Goal: Task Accomplishment & Management: Manage account settings

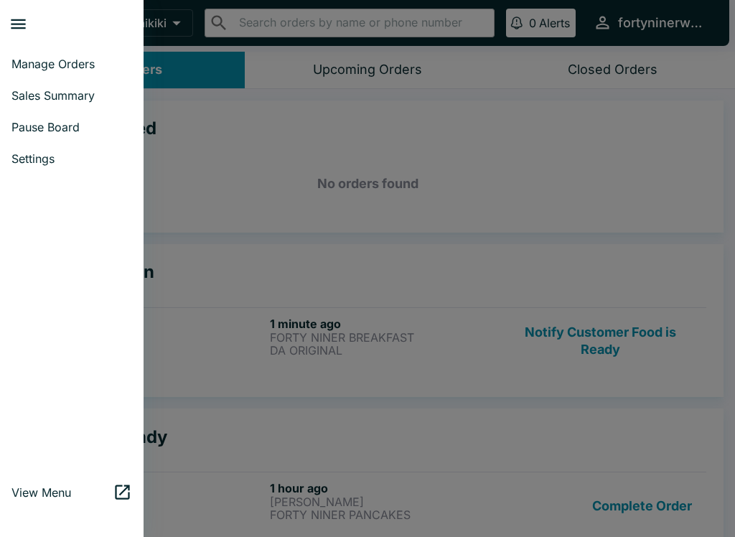
click at [60, 136] on link "Pause Board" at bounding box center [71, 127] width 143 height 32
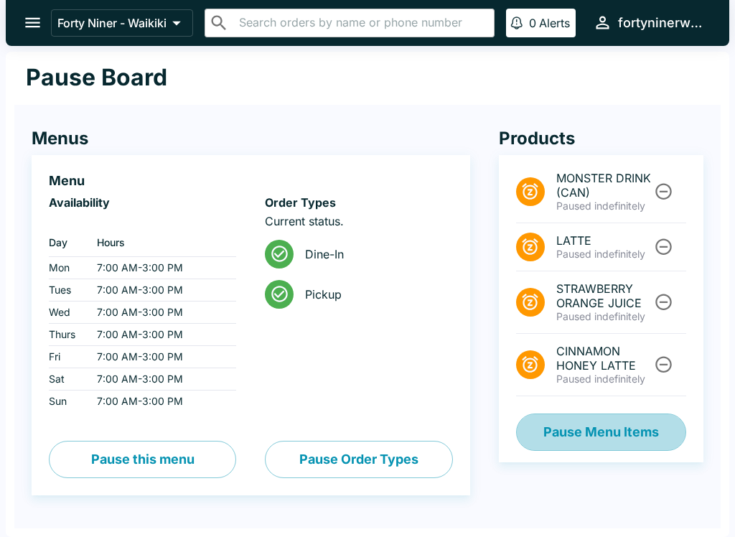
click at [653, 435] on button "Pause Menu Items" at bounding box center [601, 431] width 170 height 37
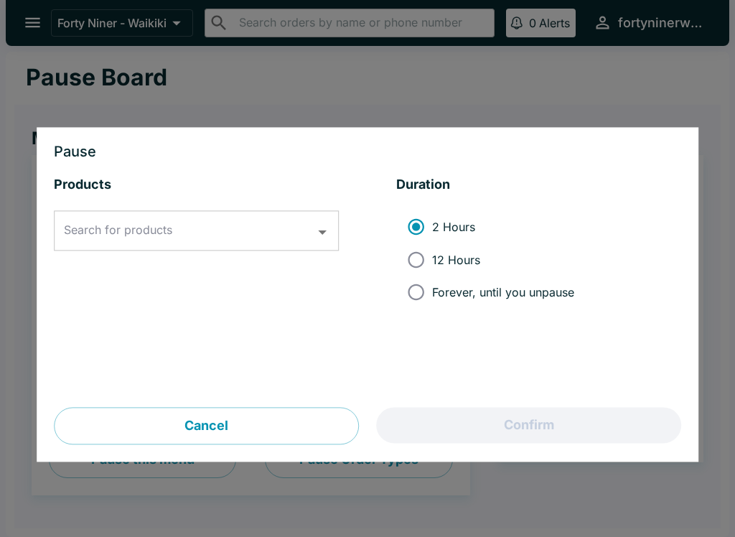
click at [331, 231] on icon "Open" at bounding box center [322, 231] width 19 height 19
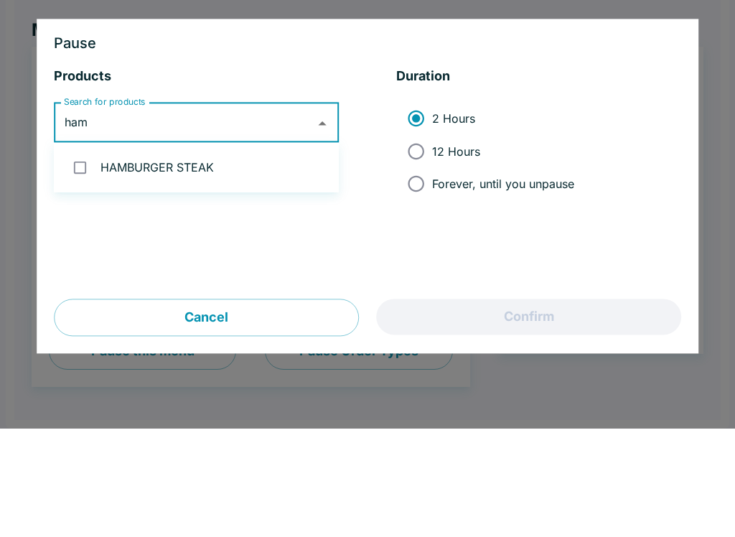
type input "hamb"
click at [88, 261] on input "checkbox" at bounding box center [79, 275] width 29 height 29
checkbox input "true"
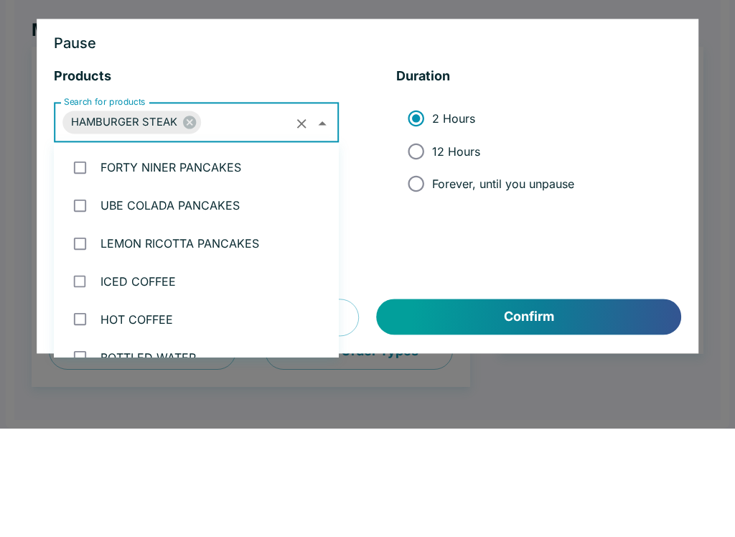
scroll to position [171, 0]
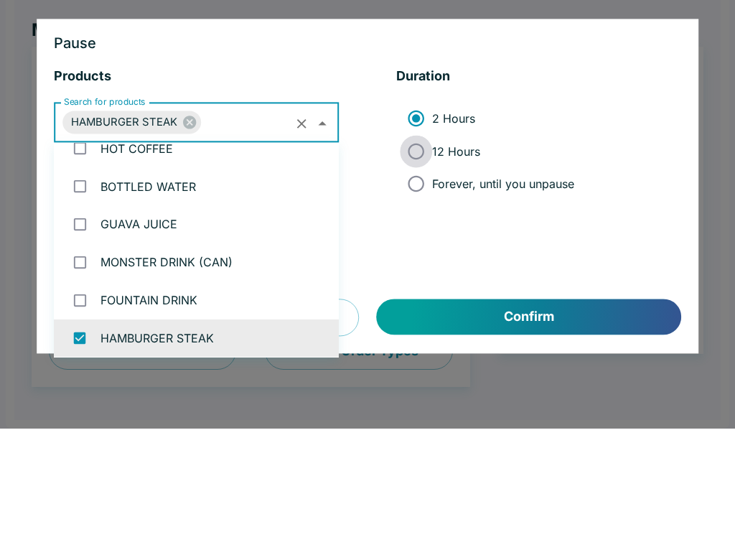
click at [420, 243] on input "12 Hours" at bounding box center [416, 259] width 32 height 32
radio input "true"
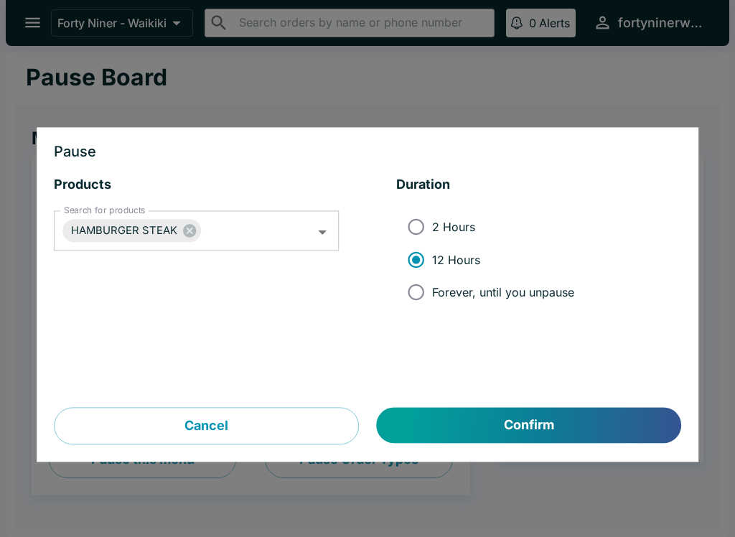
click at [603, 435] on button "Confirm" at bounding box center [529, 425] width 304 height 36
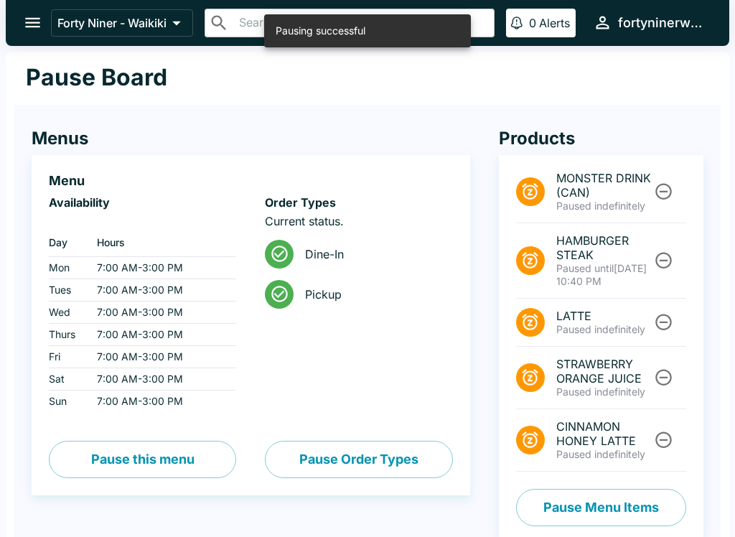
click at [37, 27] on icon "open drawer" at bounding box center [32, 23] width 15 height 10
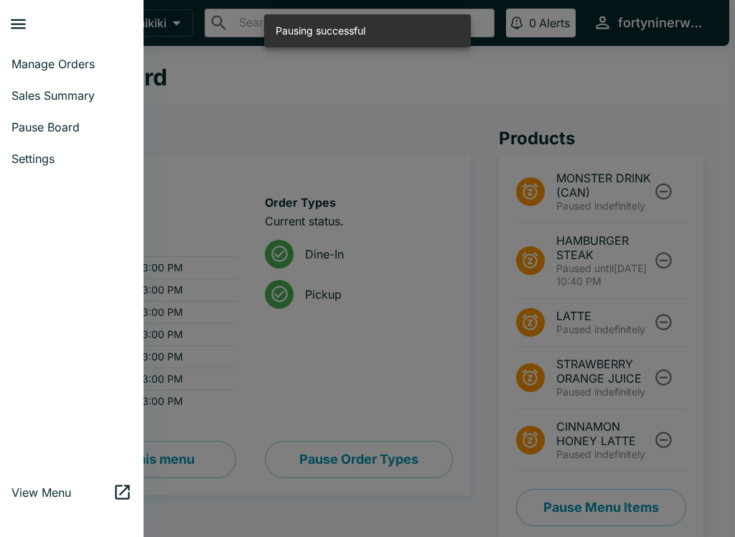
click at [77, 64] on span "Manage Orders" at bounding box center [71, 64] width 121 height 14
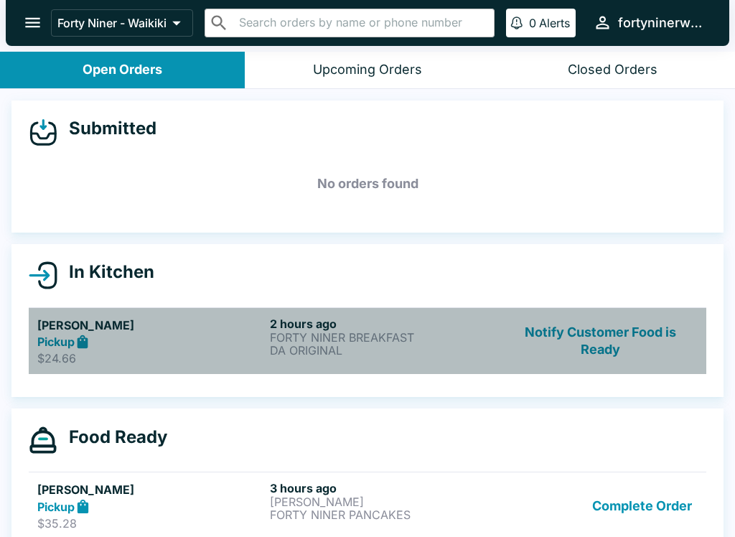
click at [455, 350] on p "DA ORIGINAL" at bounding box center [383, 350] width 227 height 13
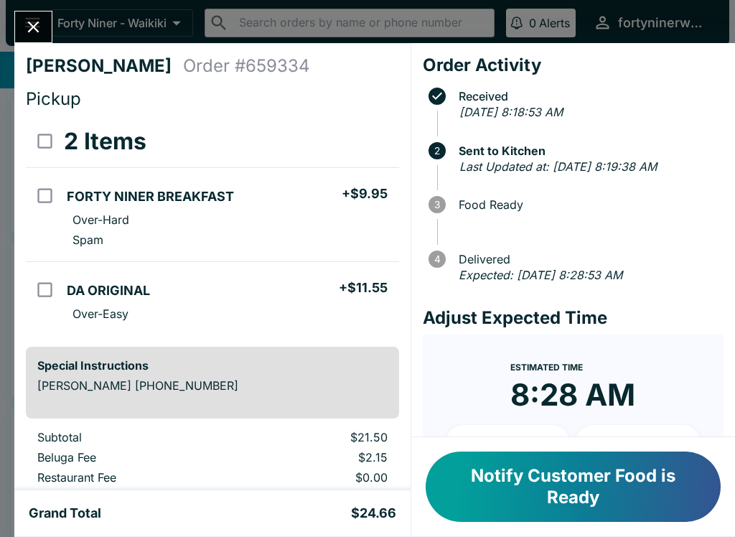
click at [38, 27] on icon "Close" at bounding box center [33, 26] width 19 height 19
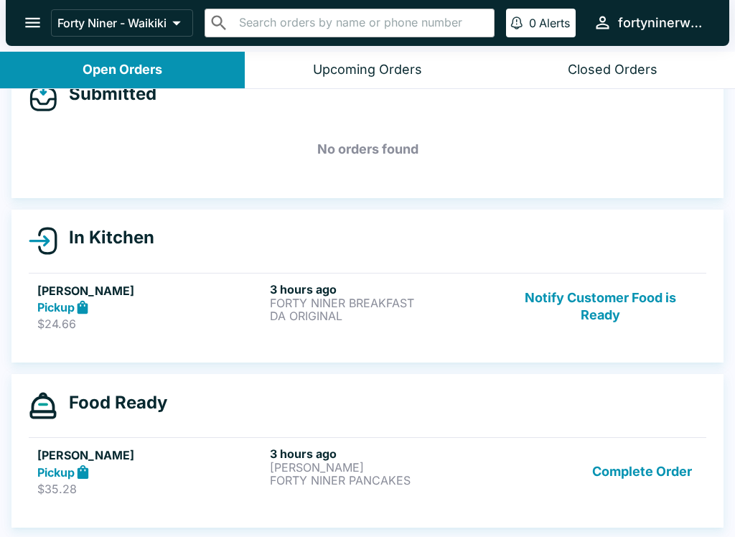
click at [644, 457] on button "Complete Order" at bounding box center [641, 470] width 111 height 49
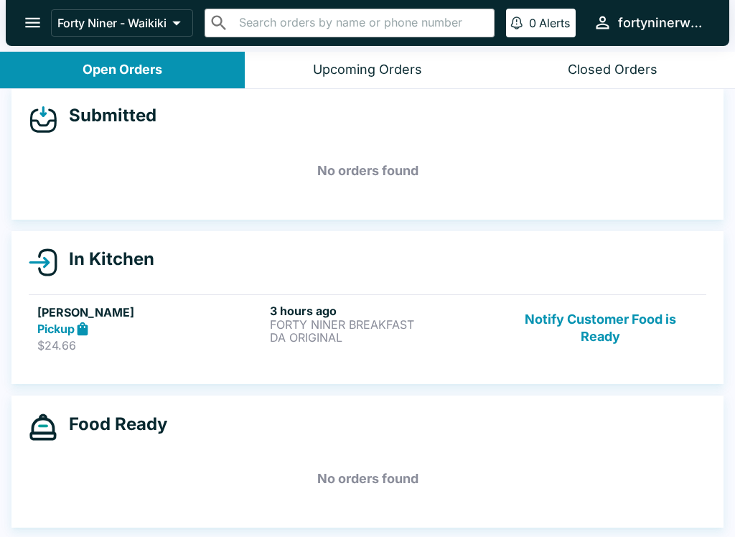
scroll to position [13, 0]
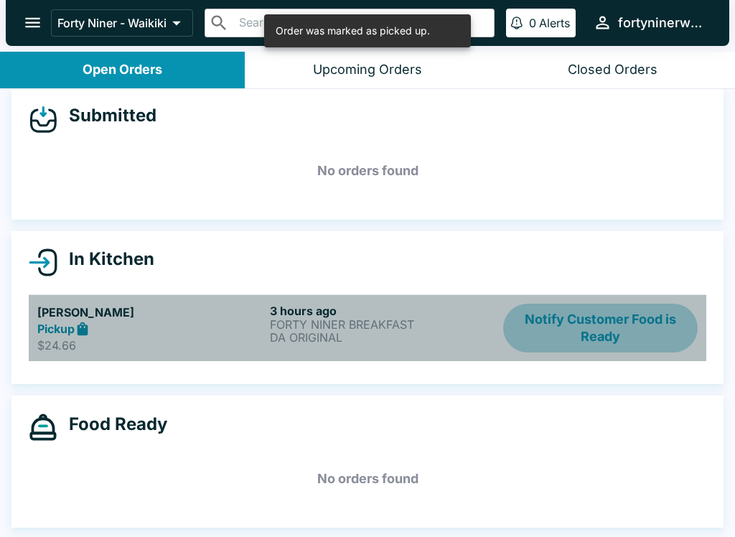
click at [610, 338] on button "Notify Customer Food is Ready" at bounding box center [600, 327] width 194 height 49
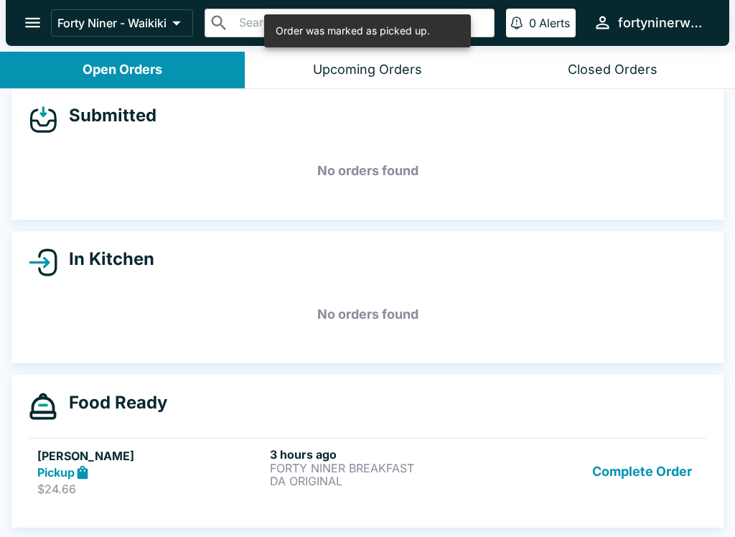
click at [645, 472] on button "Complete Order" at bounding box center [641, 471] width 111 height 49
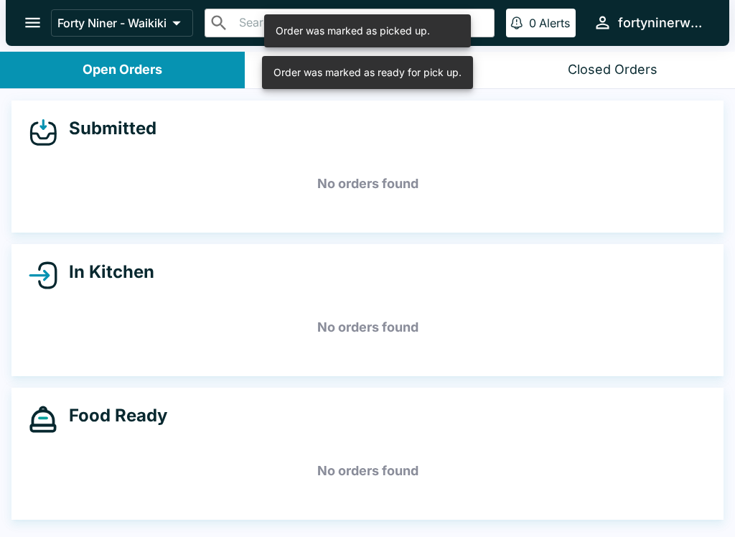
scroll to position [0, 0]
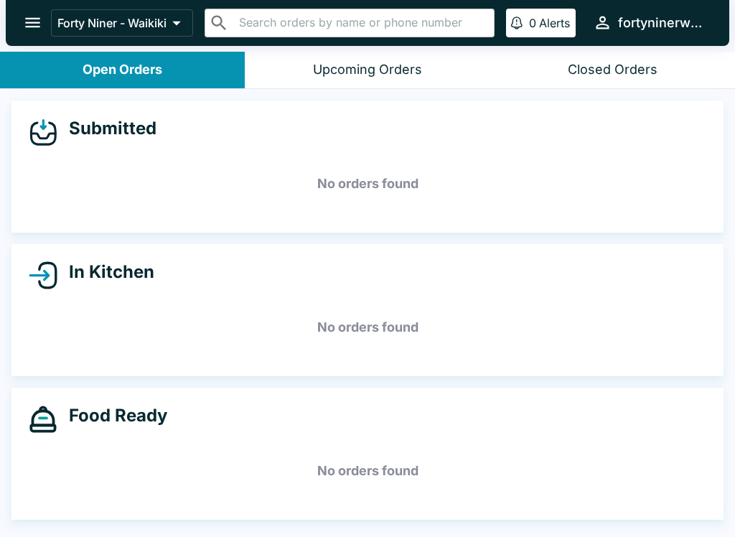
click at [37, 24] on icon "open drawer" at bounding box center [32, 23] width 15 height 10
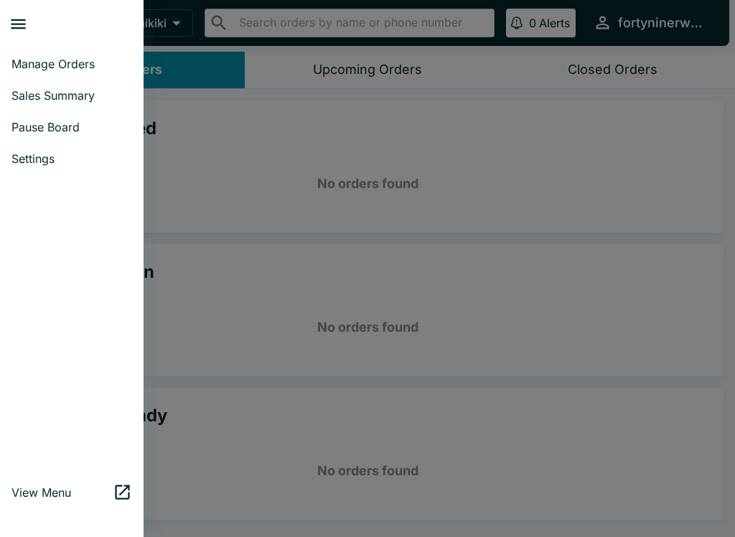
click at [78, 131] on span "Pause Board" at bounding box center [71, 127] width 121 height 14
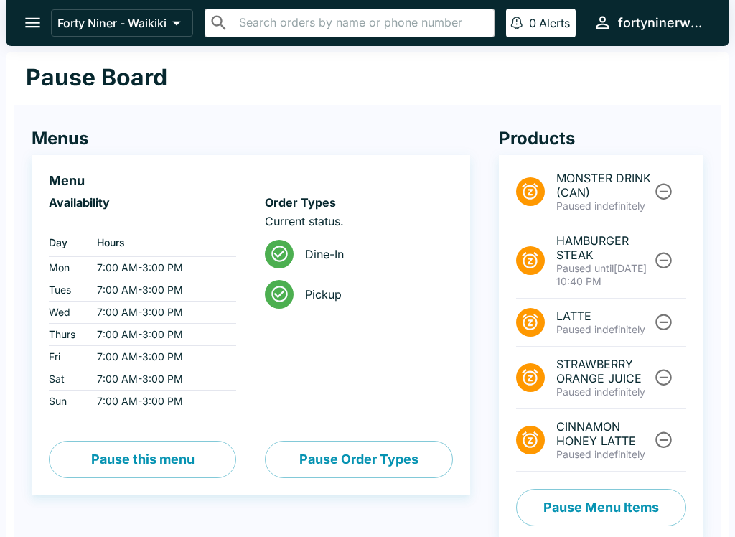
click at [628, 504] on button "Pause Menu Items" at bounding box center [601, 506] width 170 height 37
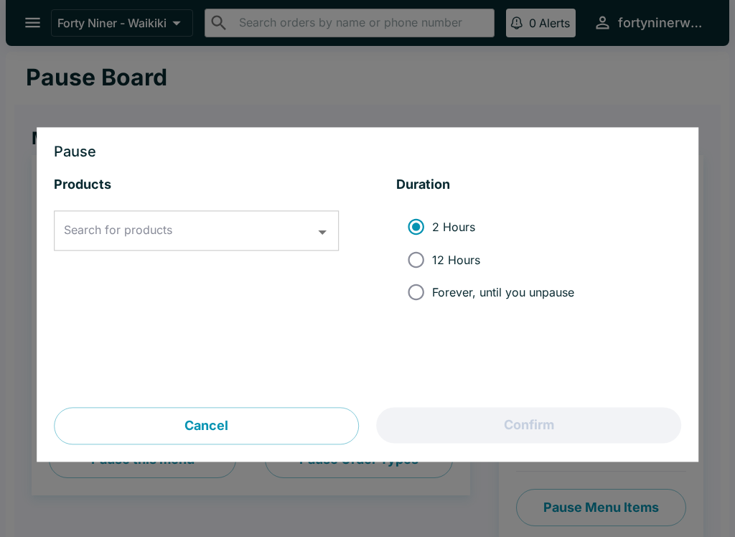
click at [212, 226] on input "Search for products" at bounding box center [185, 230] width 250 height 27
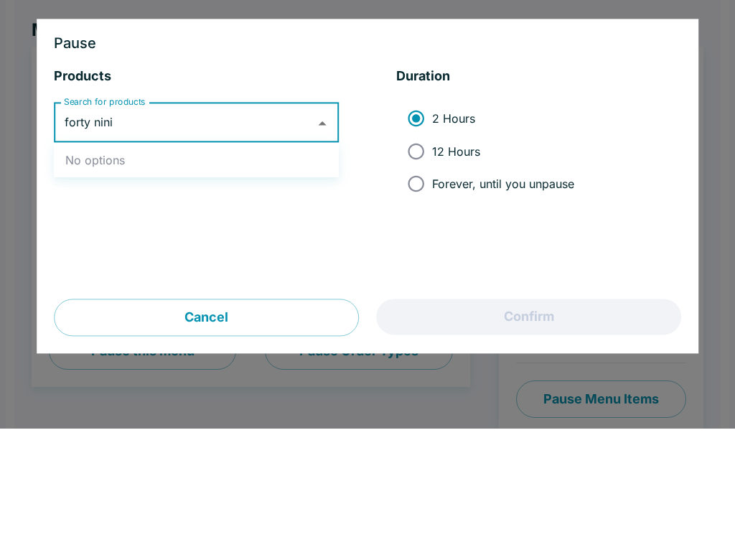
type input "forty nin"
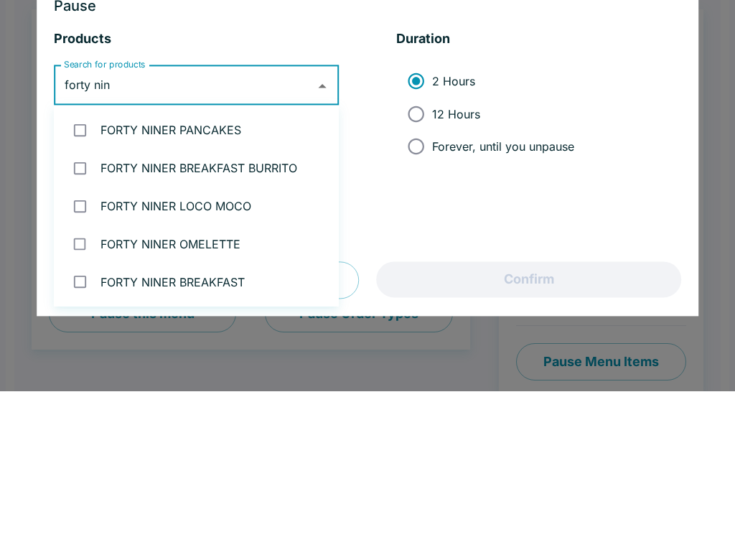
click at [80, 337] on input "checkbox" at bounding box center [79, 351] width 29 height 29
checkbox input "true"
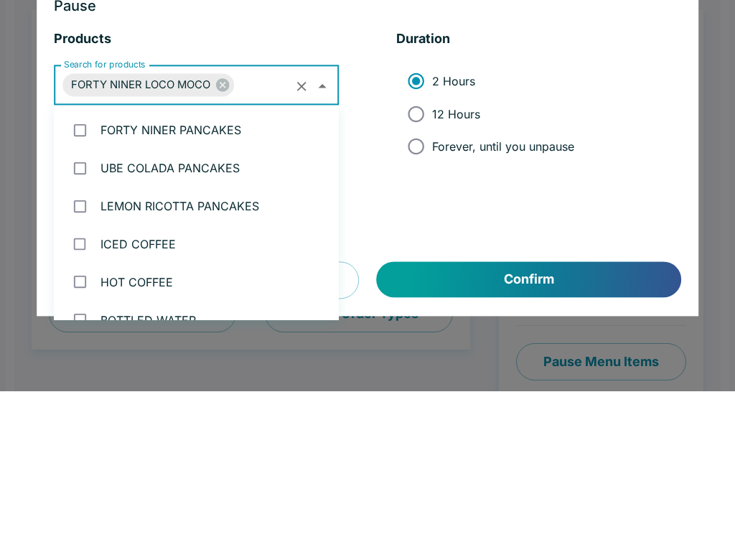
scroll to position [777, 0]
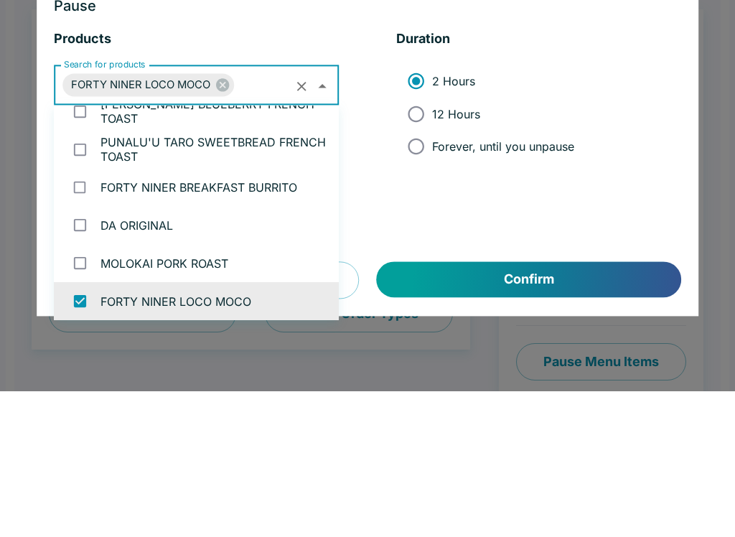
click at [422, 243] on input "12 Hours" at bounding box center [416, 259] width 32 height 32
radio input "true"
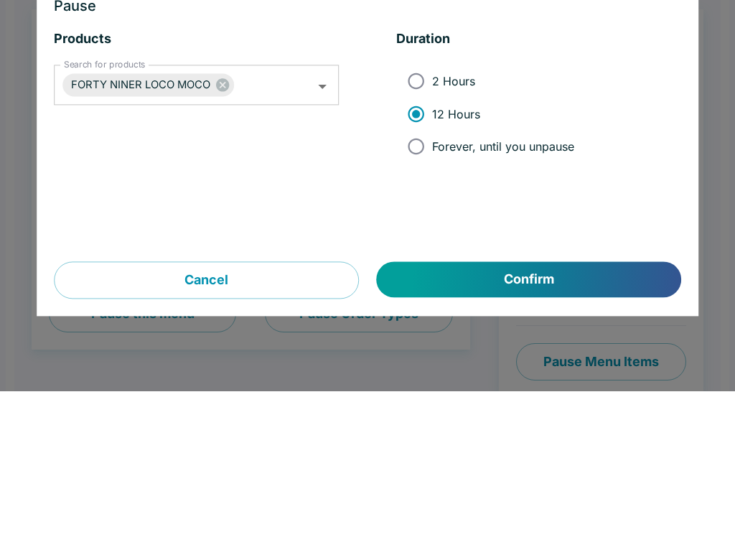
scroll to position [9, 0]
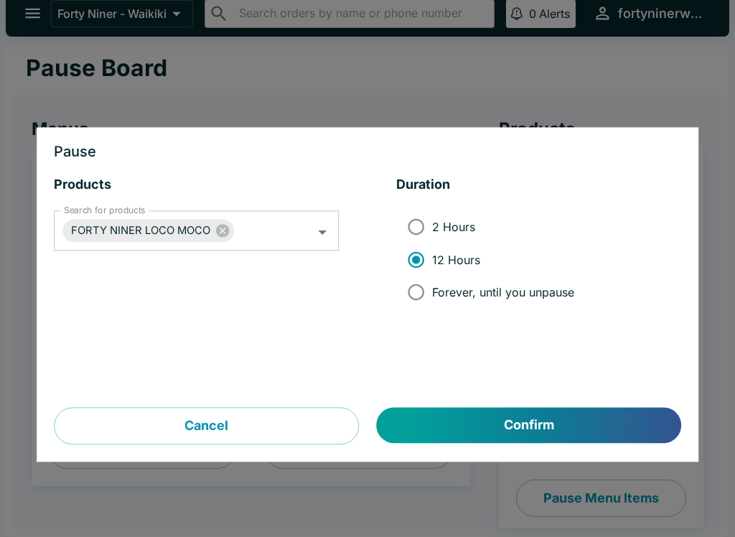
click at [611, 424] on button "Confirm" at bounding box center [529, 425] width 304 height 36
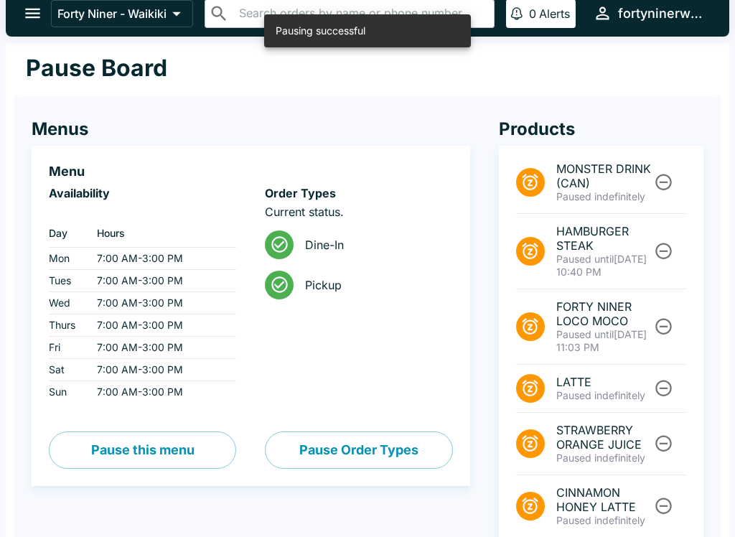
scroll to position [85, 0]
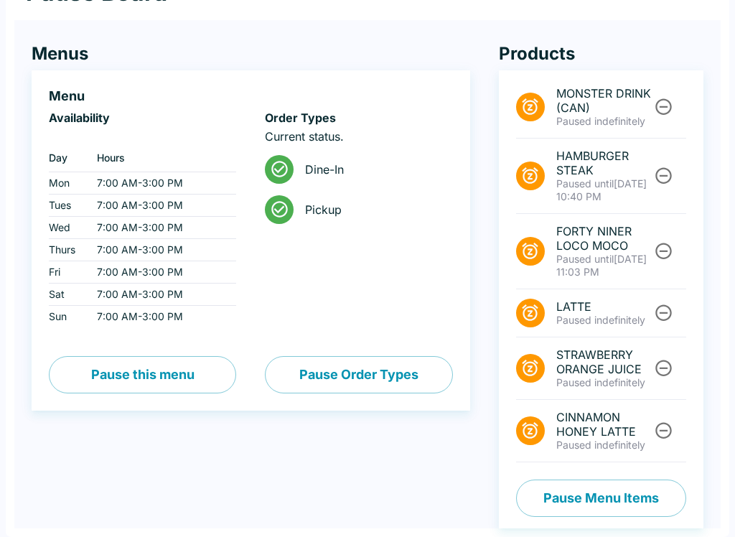
click at [611, 499] on button "Pause Menu Items" at bounding box center [601, 497] width 170 height 37
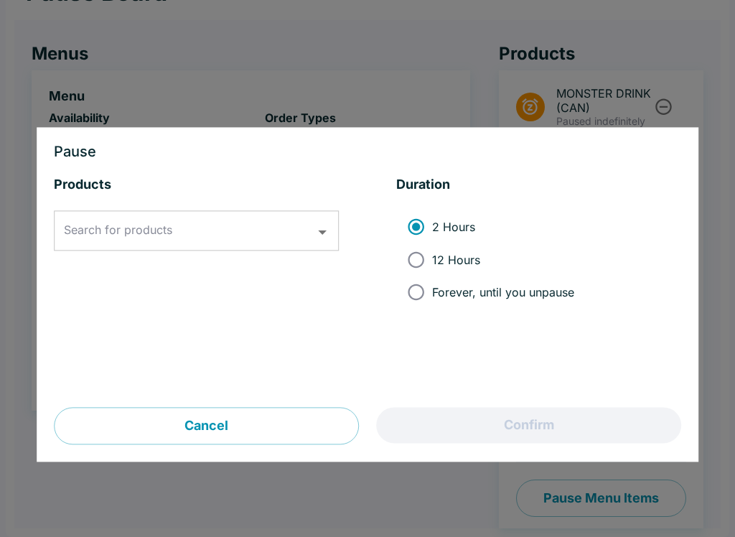
click at [264, 222] on input "Search for products" at bounding box center [185, 230] width 250 height 27
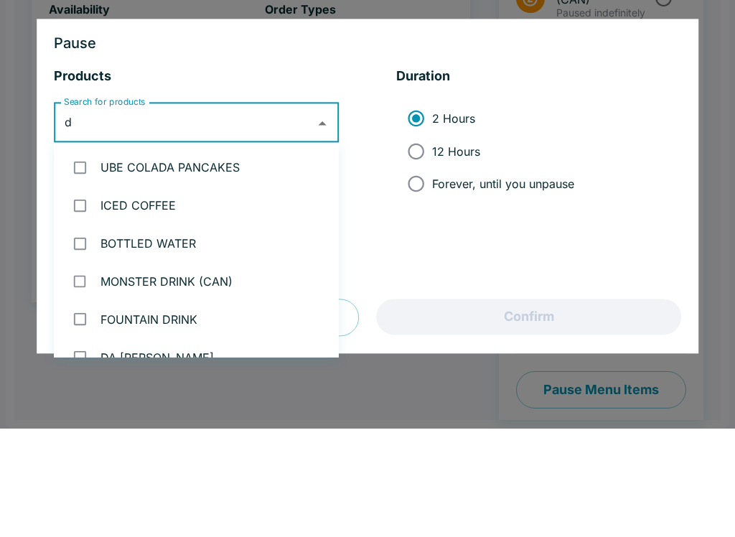
type input "da"
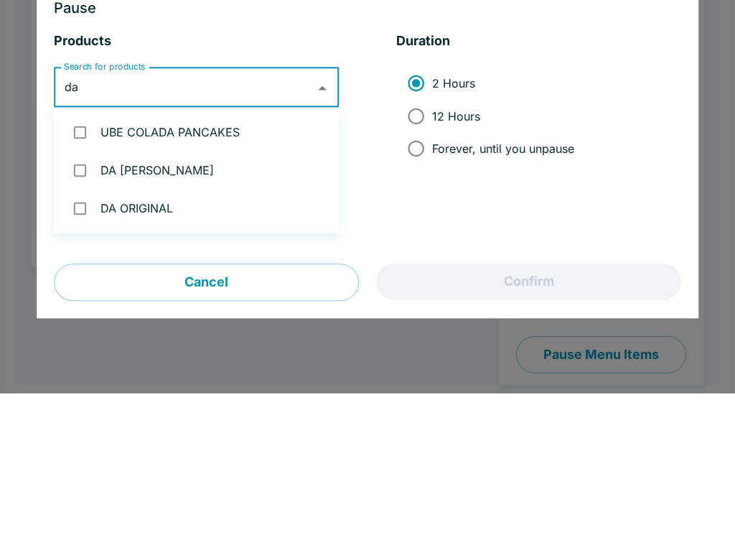
click at [77, 337] on input "checkbox" at bounding box center [79, 351] width 29 height 29
checkbox input "true"
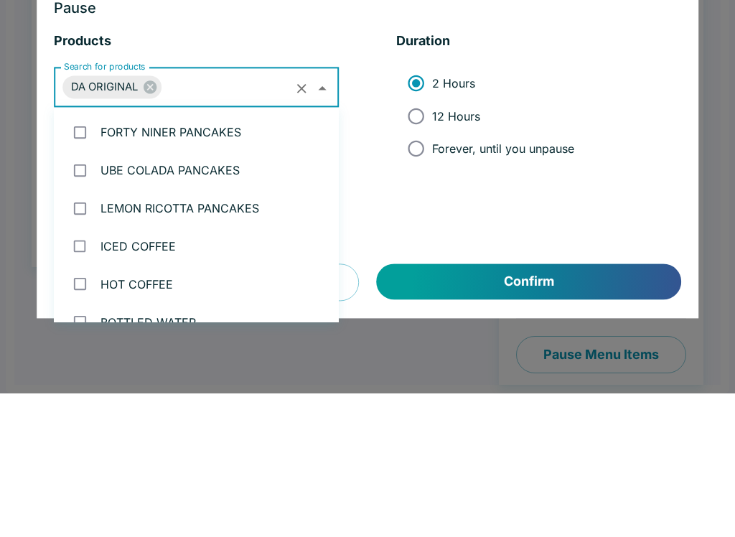
scroll to position [701, 0]
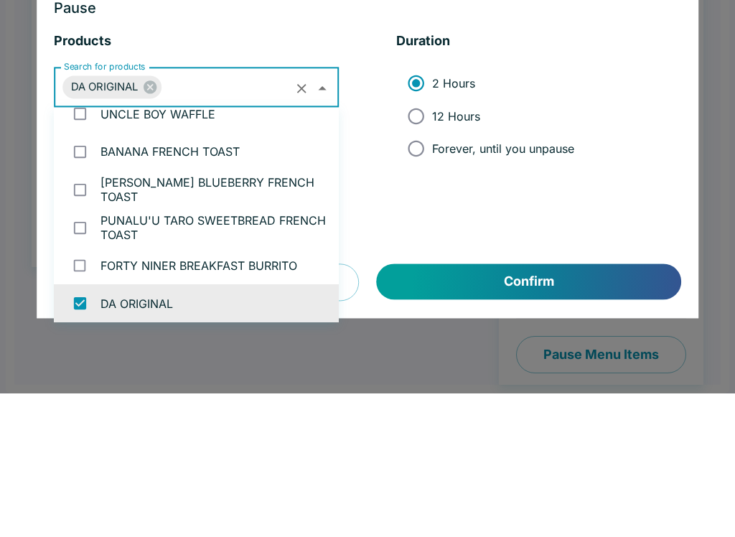
click at [412, 243] on input "12 Hours" at bounding box center [416, 259] width 32 height 32
radio input "true"
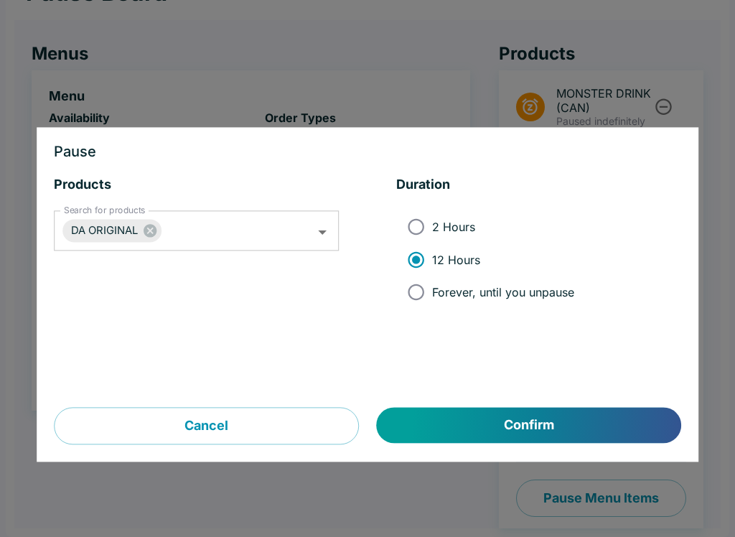
click at [605, 420] on button "Confirm" at bounding box center [529, 425] width 304 height 36
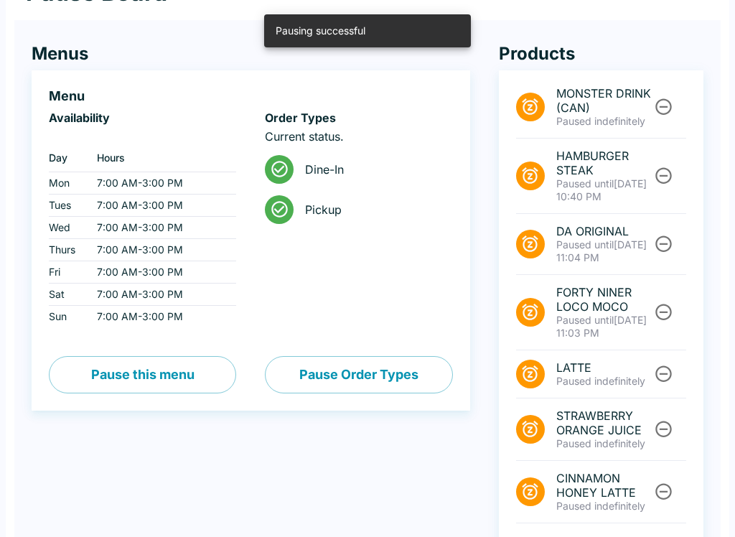
scroll to position [0, 0]
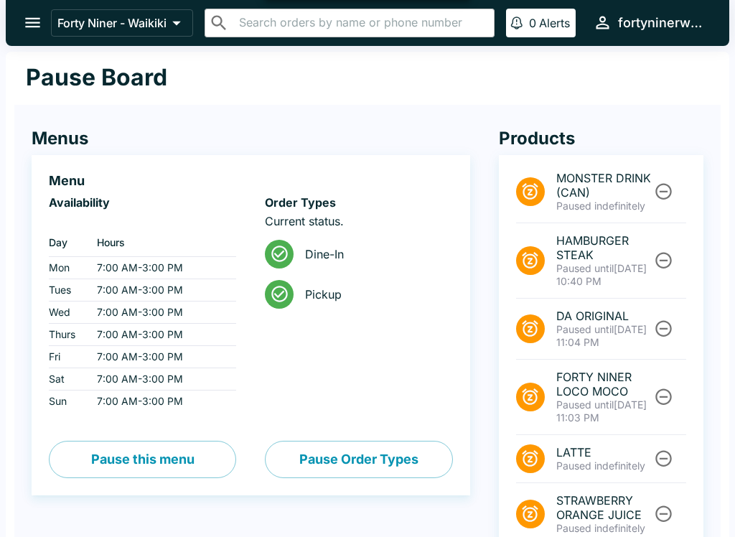
click at [39, 28] on icon "open drawer" at bounding box center [32, 22] width 19 height 19
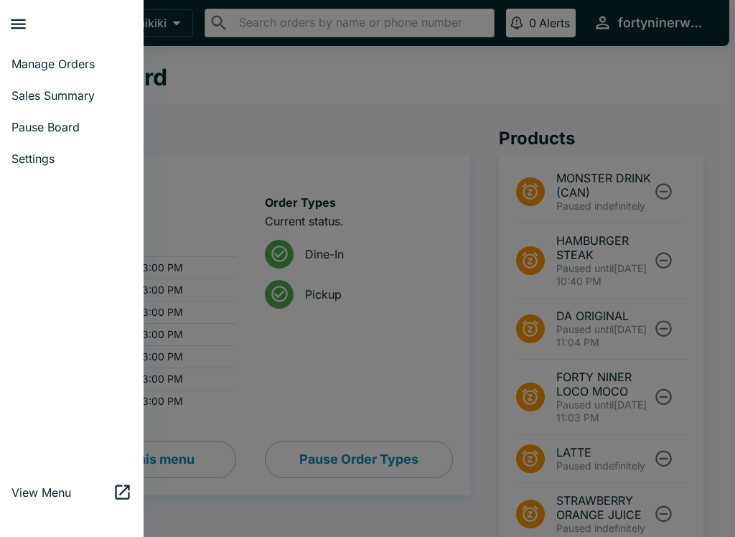
click at [71, 92] on span "Sales Summary" at bounding box center [71, 95] width 121 height 14
select select "03:00"
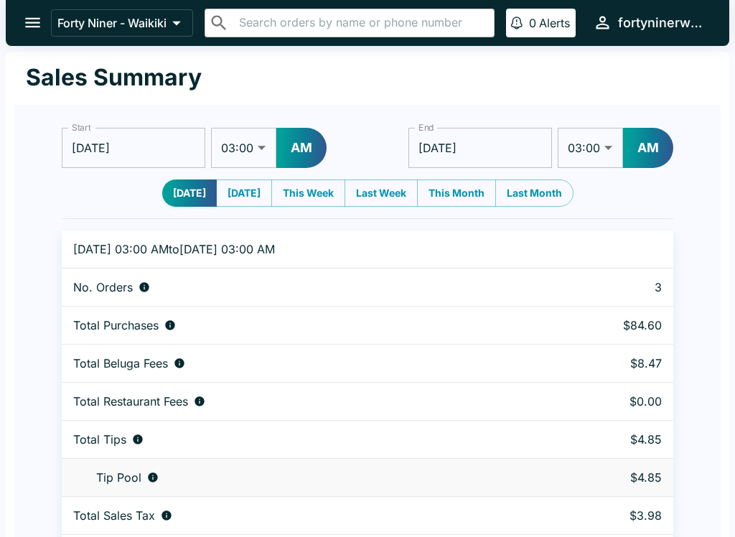
click at [37, 30] on icon "open drawer" at bounding box center [32, 22] width 19 height 19
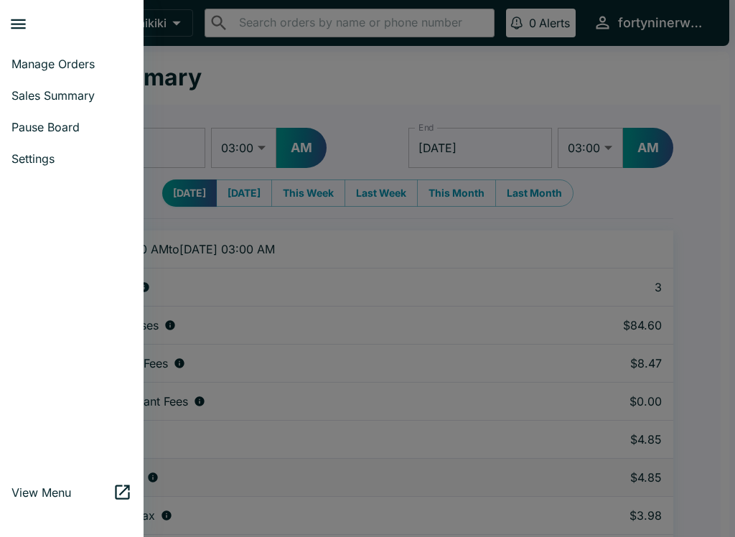
click at [72, 60] on span "Manage Orders" at bounding box center [71, 64] width 121 height 14
